Goal: Check status

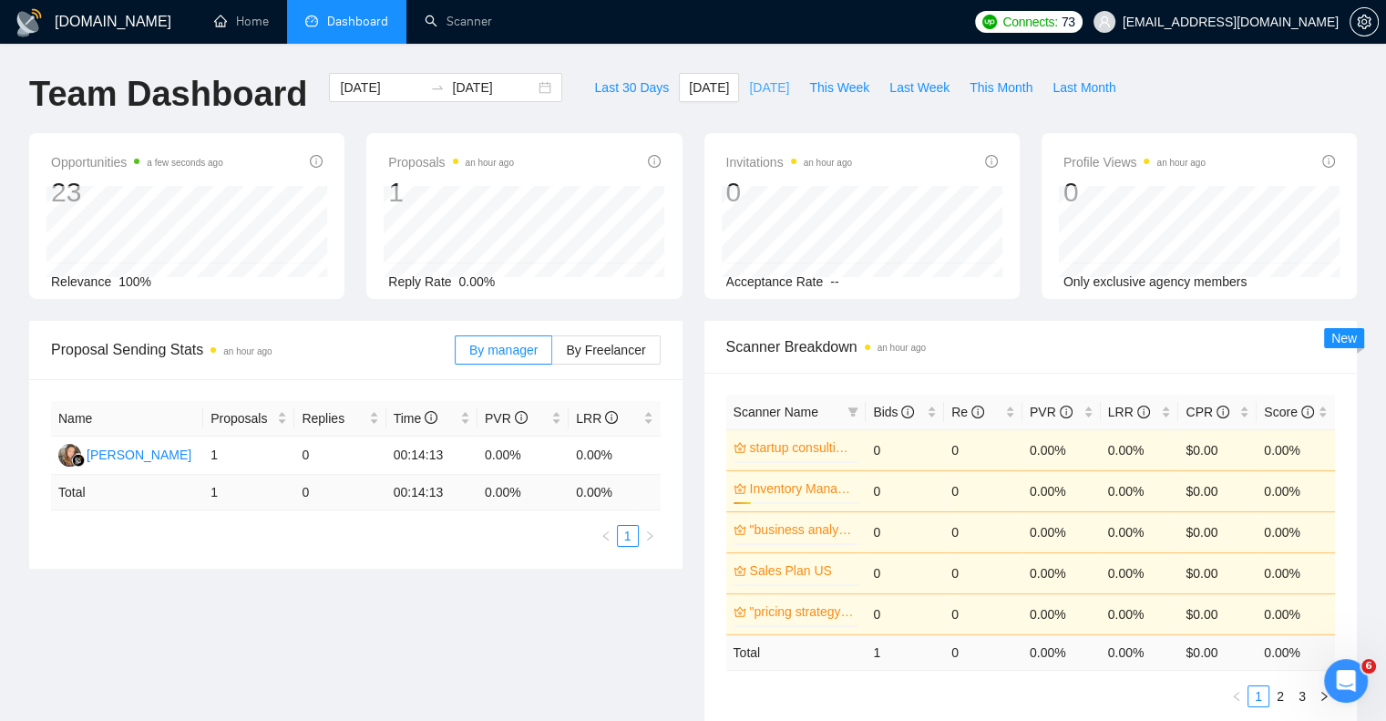
click at [749, 85] on span "[DATE]" at bounding box center [769, 87] width 40 height 20
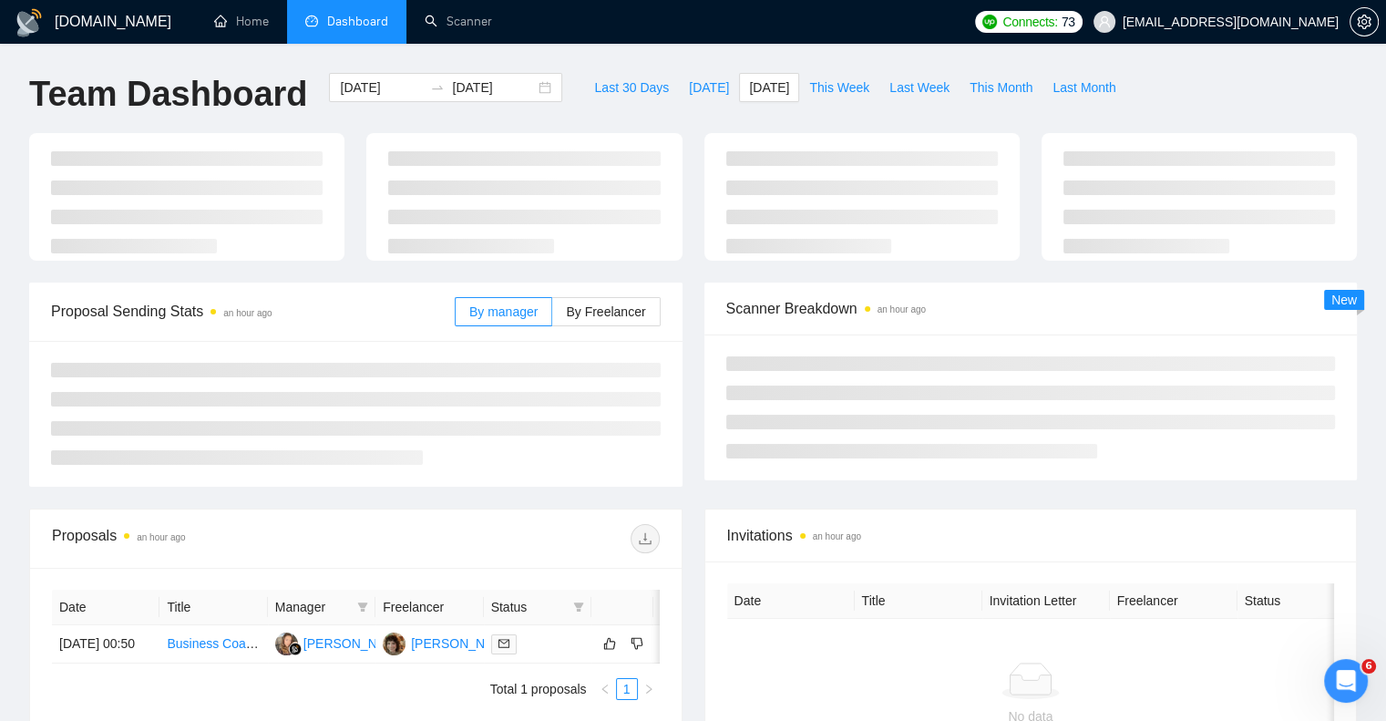
type input "[DATE]"
